Goal: Find contact information: Find contact information

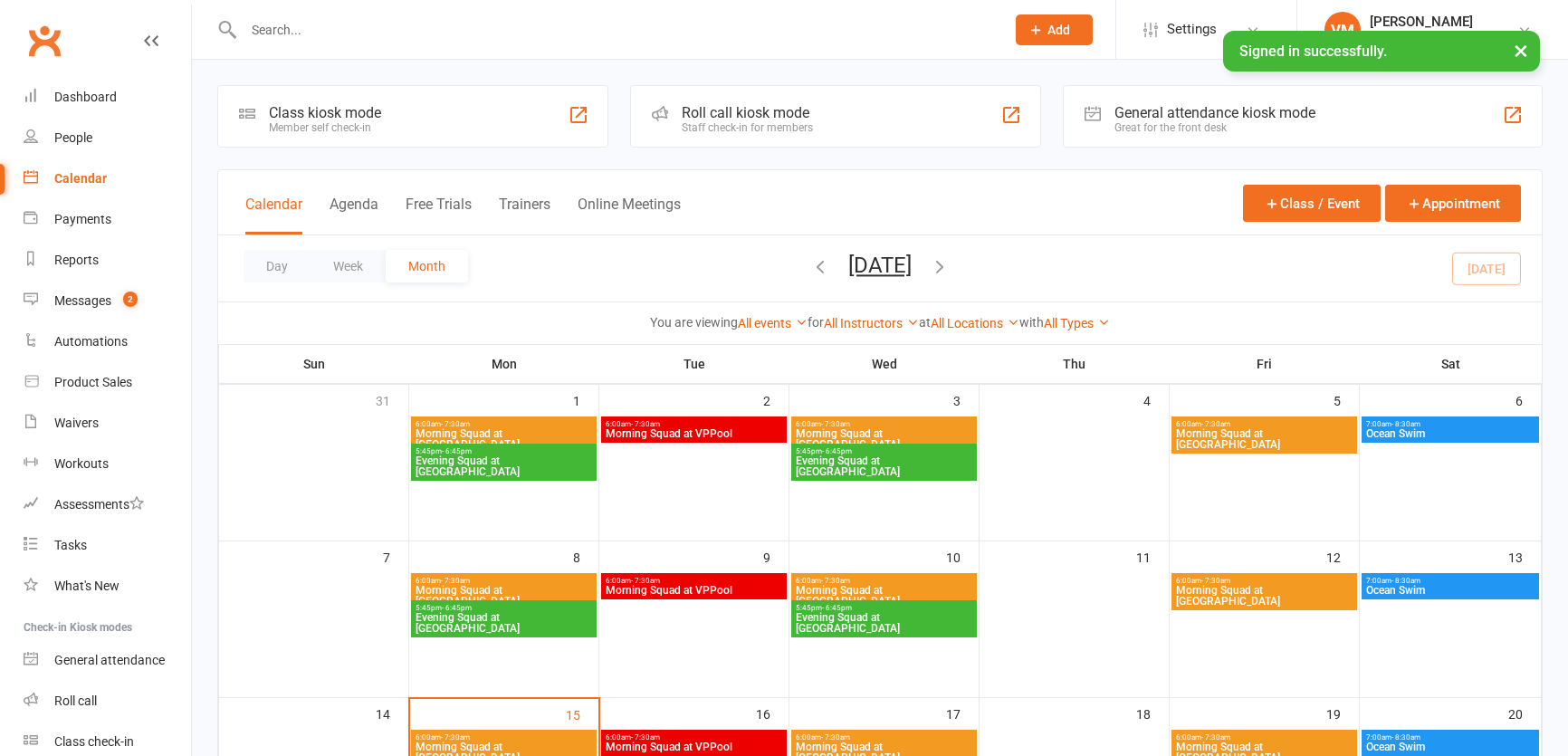
click at [276, 22] on input "text" at bounding box center [615, 30] width 754 height 25
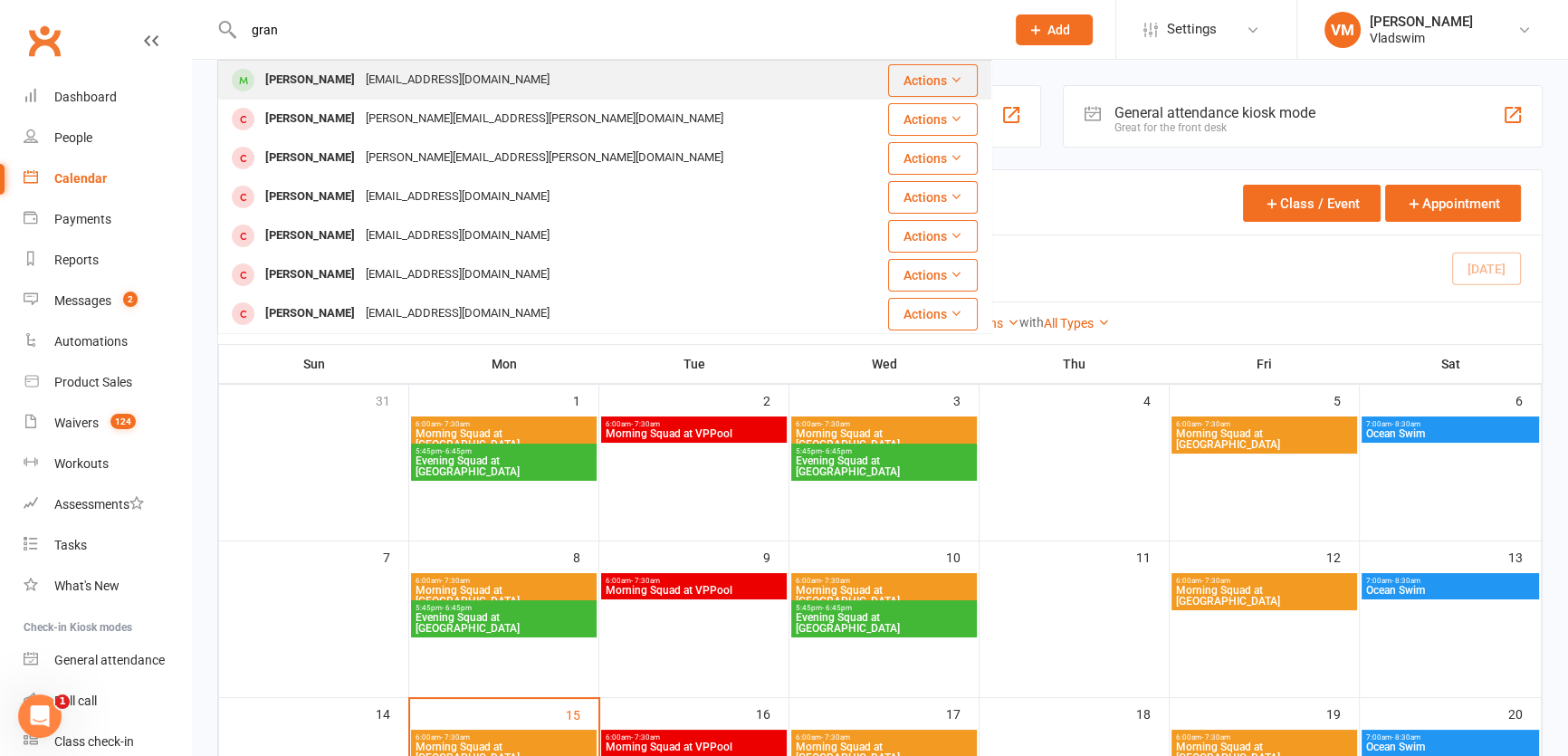
type input "gran"
click at [395, 65] on div "[PERSON_NAME] [EMAIL_ADDRESS][DOMAIN_NAME]" at bounding box center [540, 80] width 642 height 37
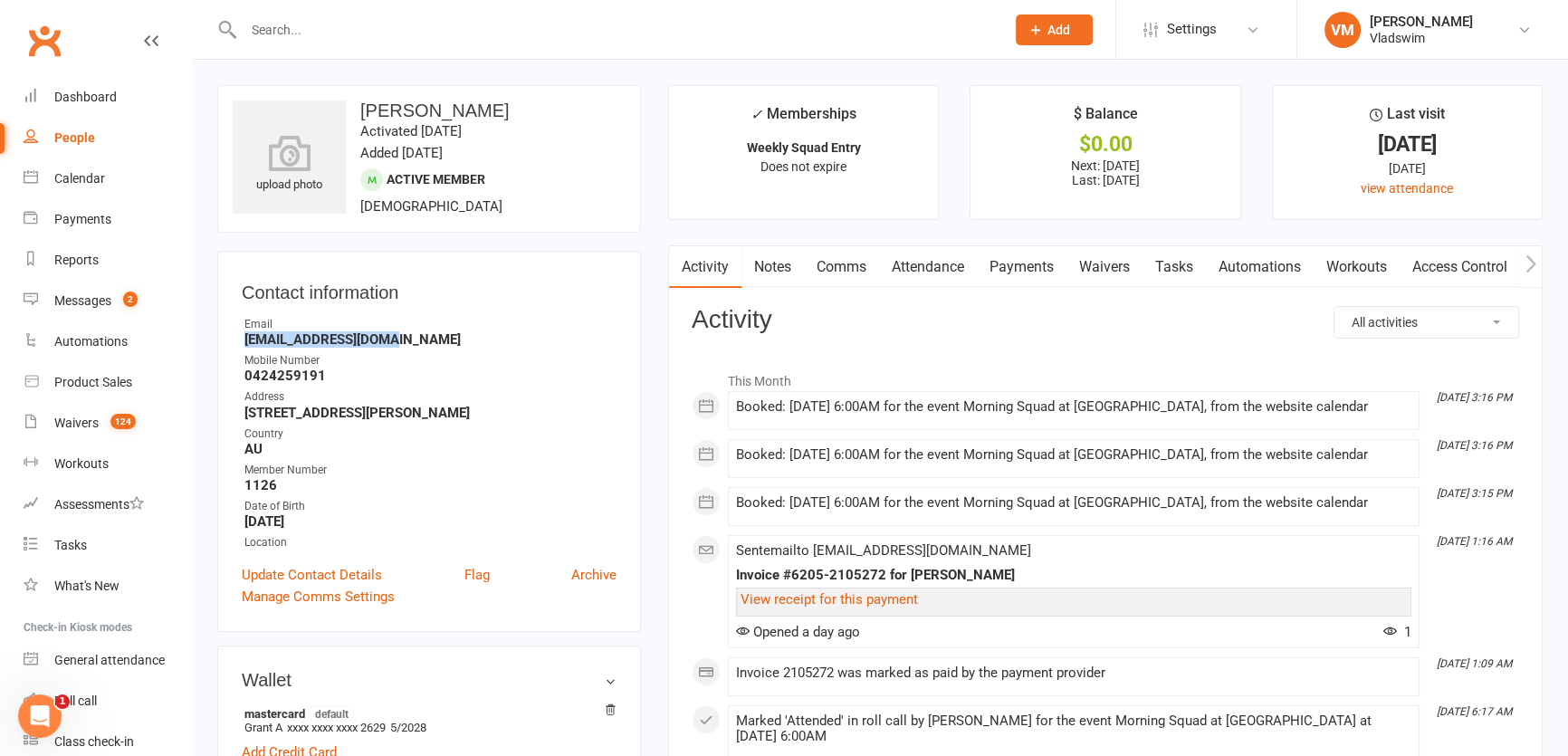
drag, startPoint x: 405, startPoint y: 345, endPoint x: 241, endPoint y: 345, distance: 164.0
click at [242, 345] on li "Email [EMAIL_ADDRESS][DOMAIN_NAME]" at bounding box center [429, 332] width 375 height 32
copy strong "[EMAIL_ADDRESS][DOMAIN_NAME]"
click at [301, 29] on input "text" at bounding box center [615, 30] width 754 height 25
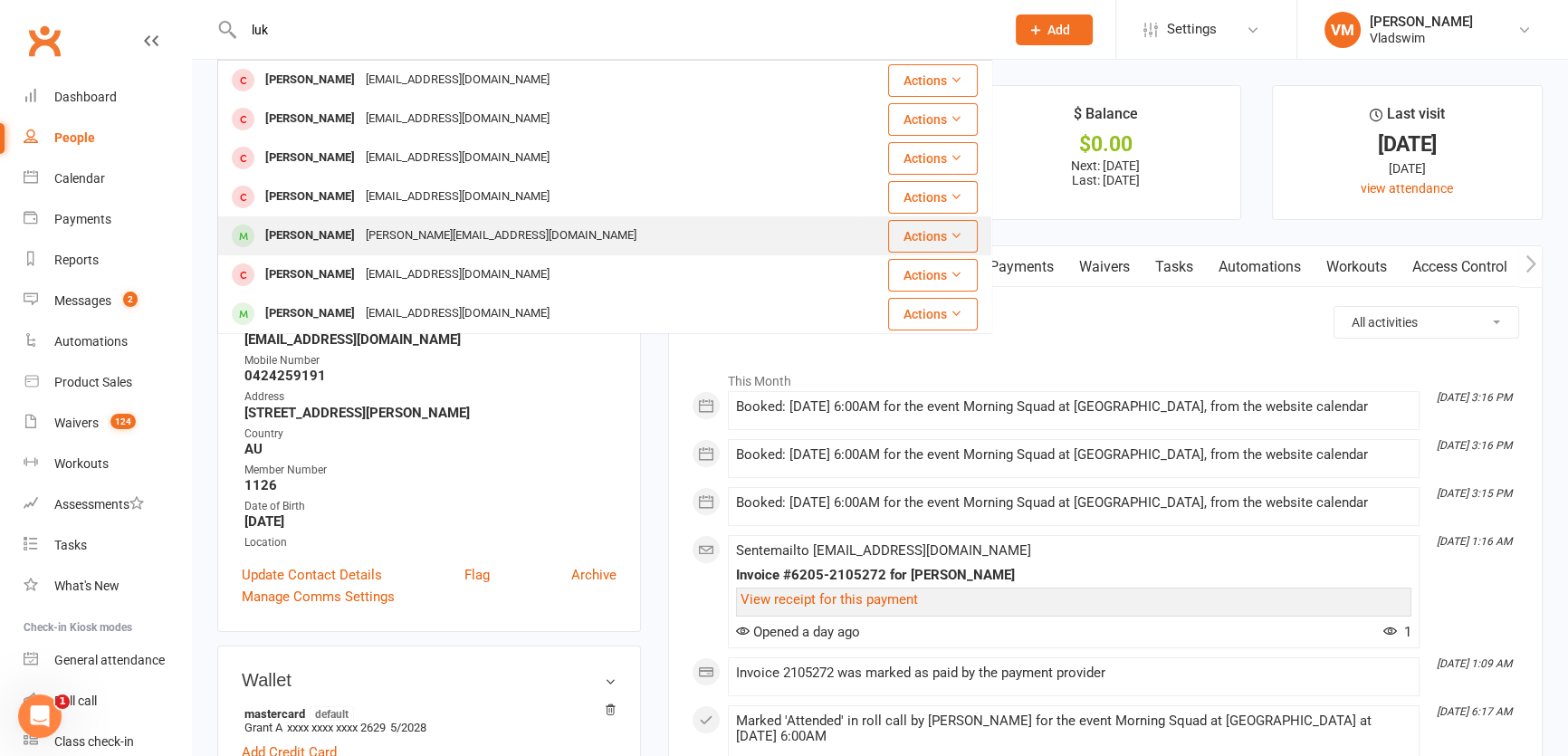
type input "luk"
click at [352, 241] on div "[PERSON_NAME]" at bounding box center [310, 235] width 101 height 26
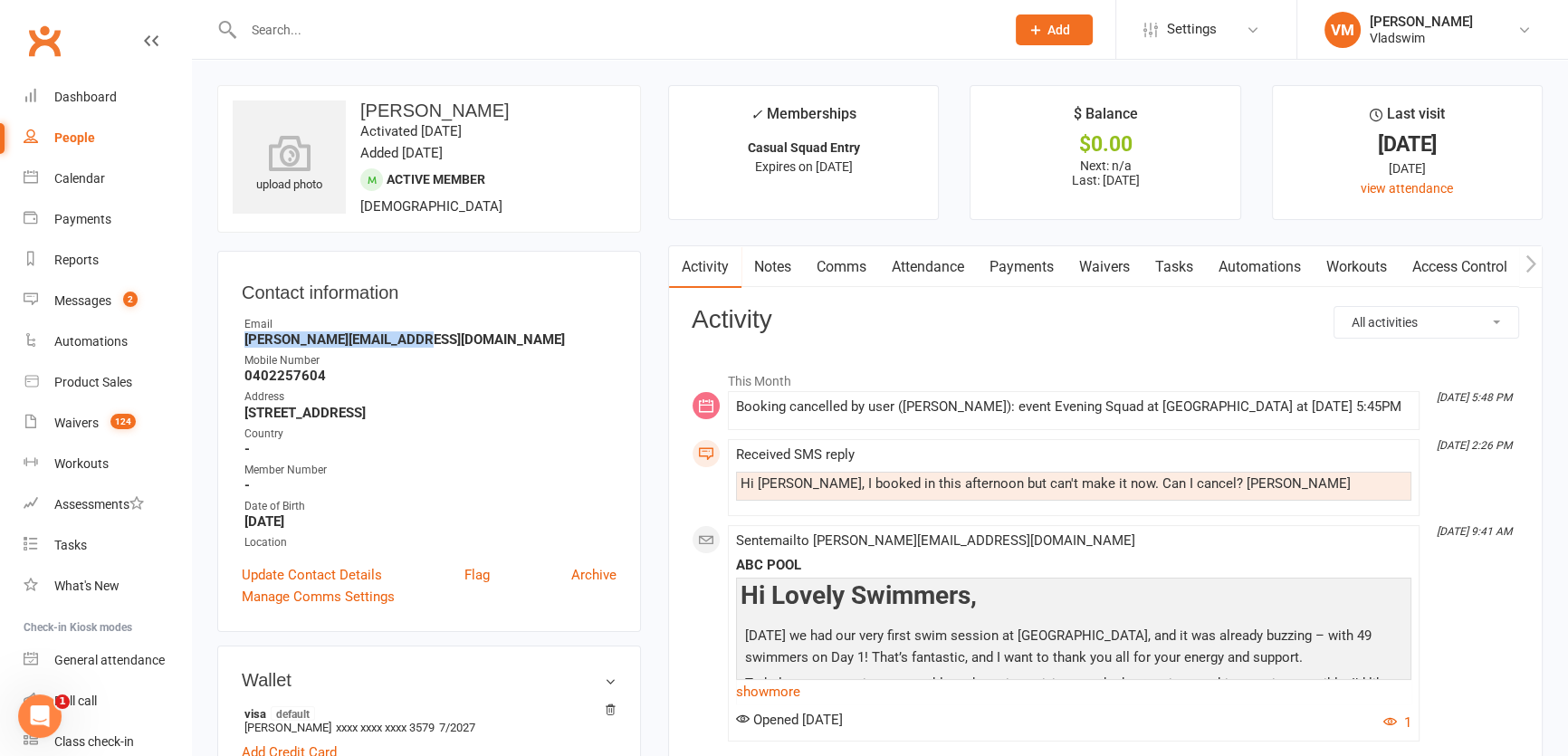
drag, startPoint x: 424, startPoint y: 341, endPoint x: 221, endPoint y: 335, distance: 203.1
click at [221, 335] on div "Contact information Owner Email [PERSON_NAME][EMAIL_ADDRESS][DOMAIN_NAME] Mobil…" at bounding box center [429, 441] width 423 height 381
copy strong "[PERSON_NAME][EMAIL_ADDRESS][DOMAIN_NAME]"
